Goal: Navigation & Orientation: Find specific page/section

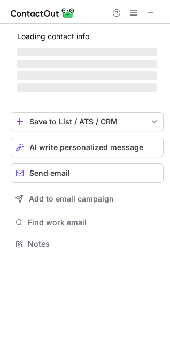
scroll to position [243, 170]
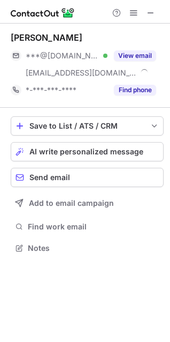
scroll to position [240, 170]
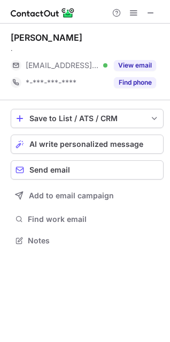
scroll to position [233, 170]
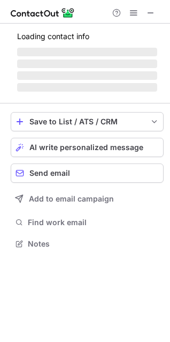
scroll to position [233, 170]
